Goal: Find specific page/section: Find specific page/section

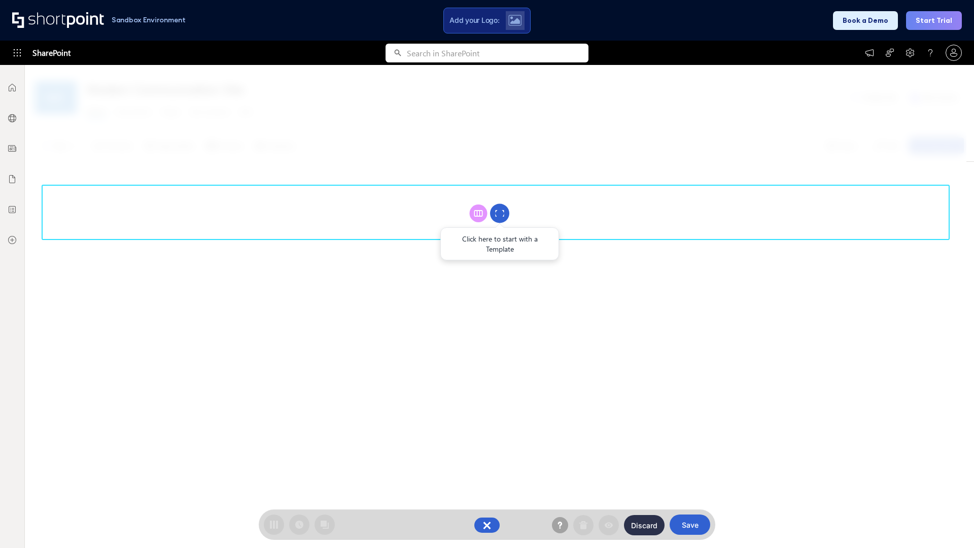
click at [500, 213] on circle at bounding box center [499, 213] width 19 height 19
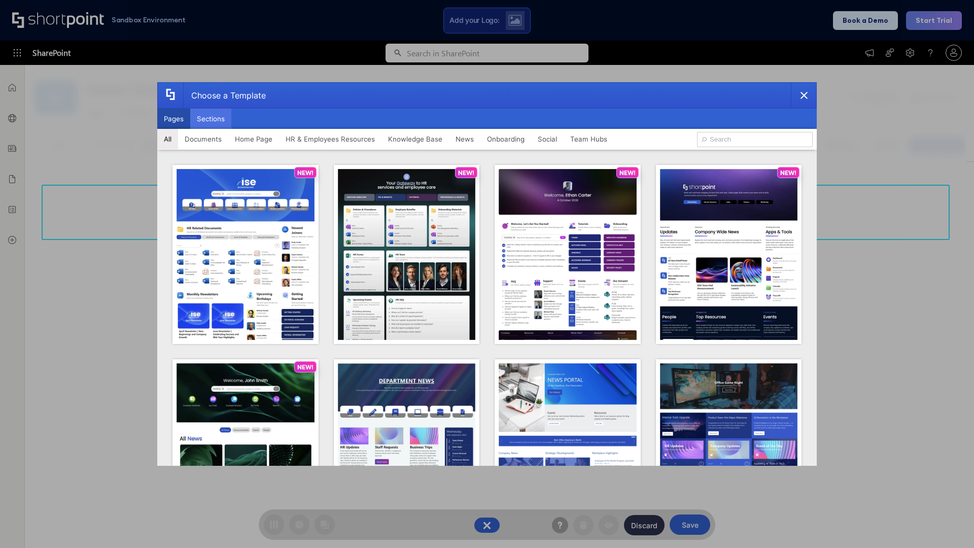
click at [211, 119] on button "Sections" at bounding box center [210, 119] width 41 height 20
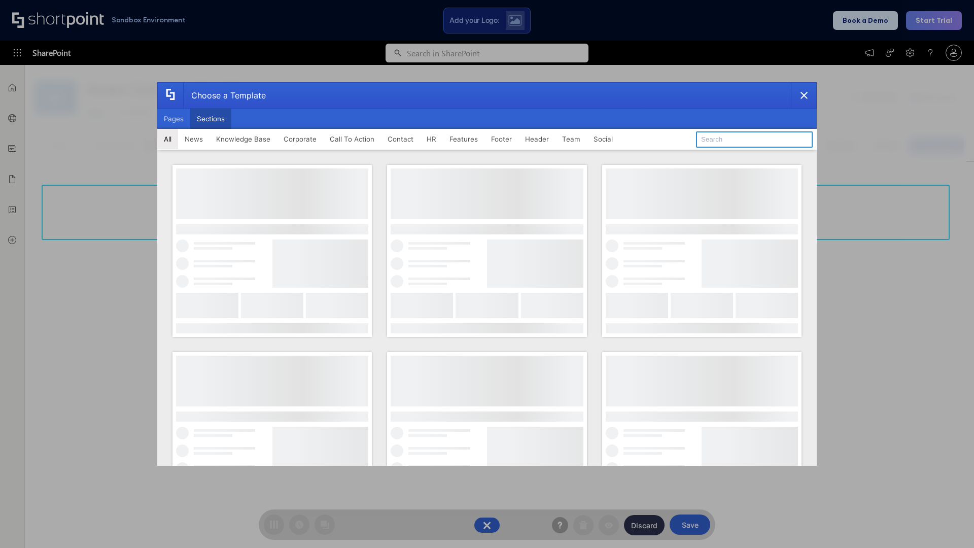
type input "Team News"
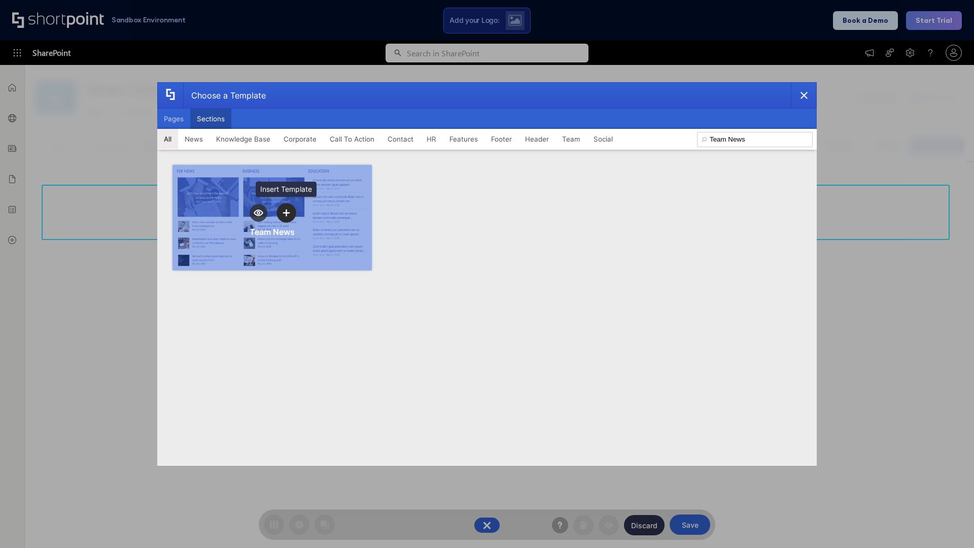
click at [286, 213] on icon "template selector" at bounding box center [286, 212] width 7 height 7
